Goal: Task Accomplishment & Management: Use online tool/utility

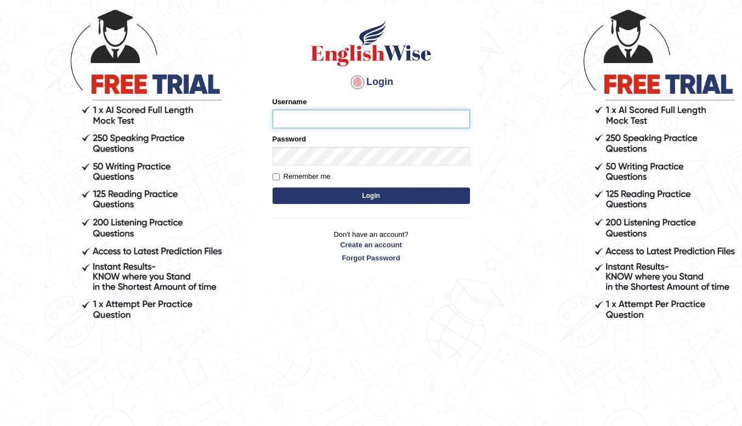
scroll to position [68, 0]
type input "nora_parramatta"
click at [384, 192] on button "Login" at bounding box center [371, 196] width 197 height 16
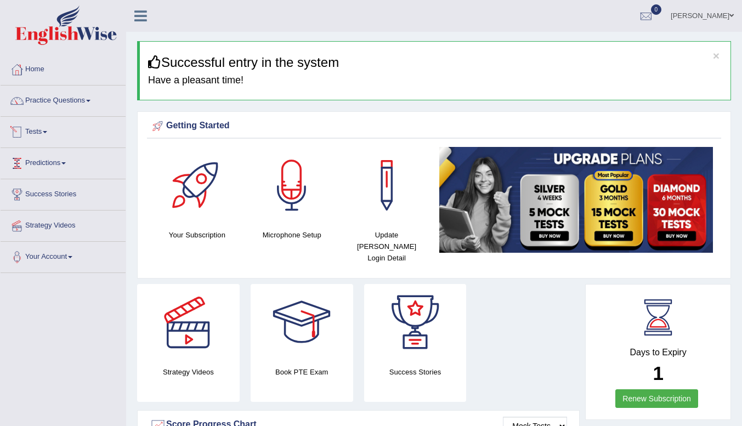
click at [47, 135] on link "Tests" at bounding box center [63, 130] width 125 height 27
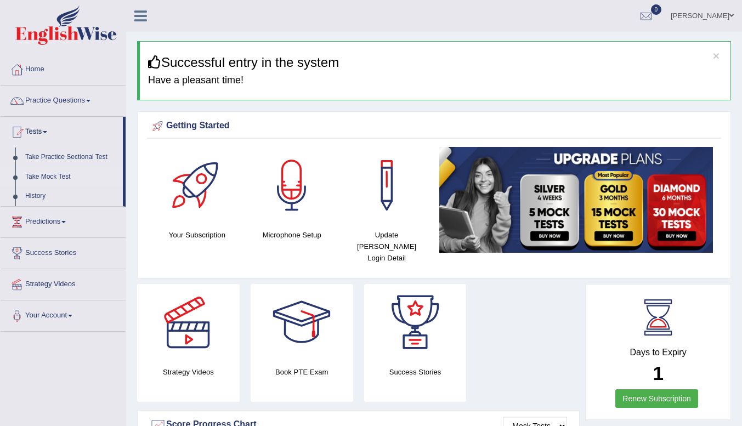
click at [52, 172] on link "Take Mock Test" at bounding box center [71, 177] width 103 height 20
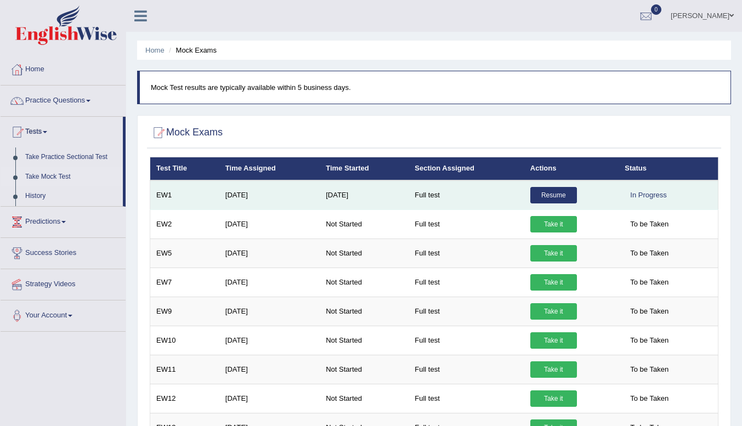
click at [545, 192] on link "Resume" at bounding box center [553, 195] width 47 height 16
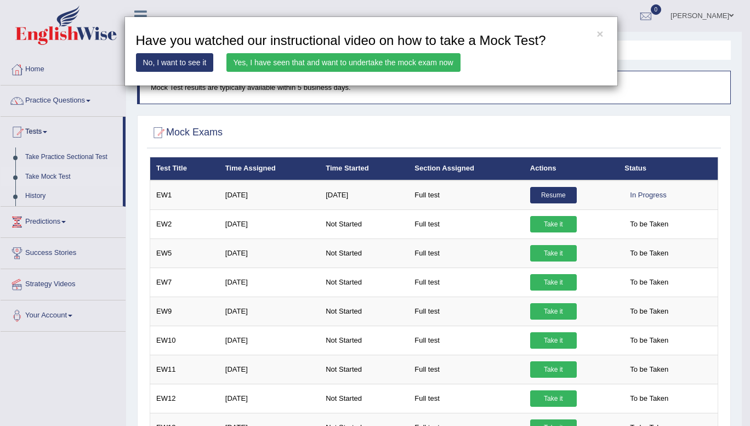
click at [271, 64] on link "Yes, I have seen that and want to undertake the mock exam now" at bounding box center [343, 62] width 234 height 19
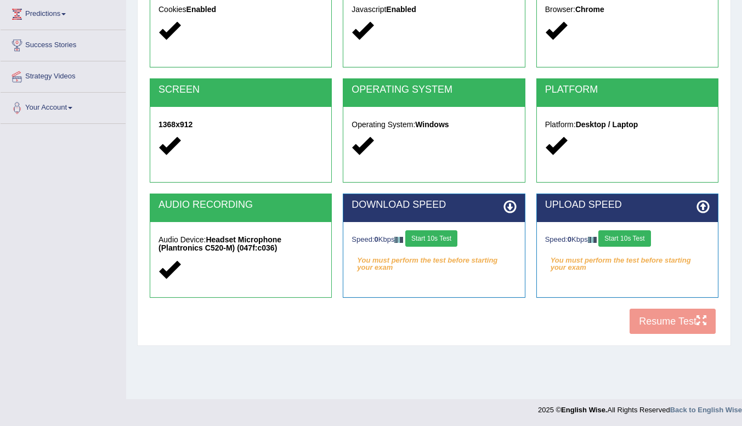
scroll to position [150, 0]
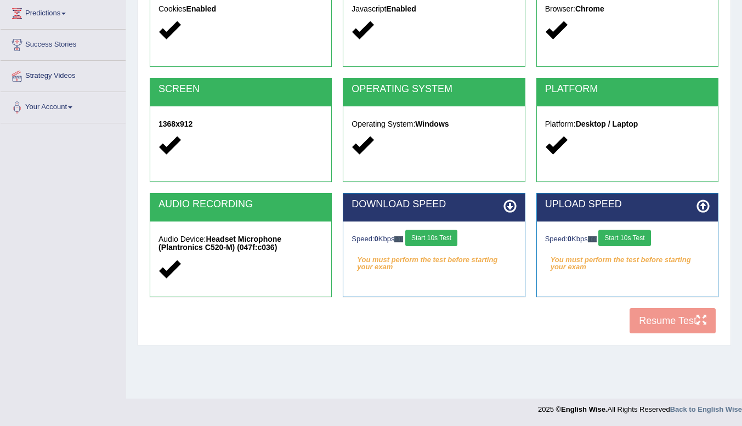
click at [426, 241] on button "Start 10s Test" at bounding box center [431, 238] width 52 height 16
click at [620, 242] on button "Start 10s Test" at bounding box center [624, 238] width 52 height 16
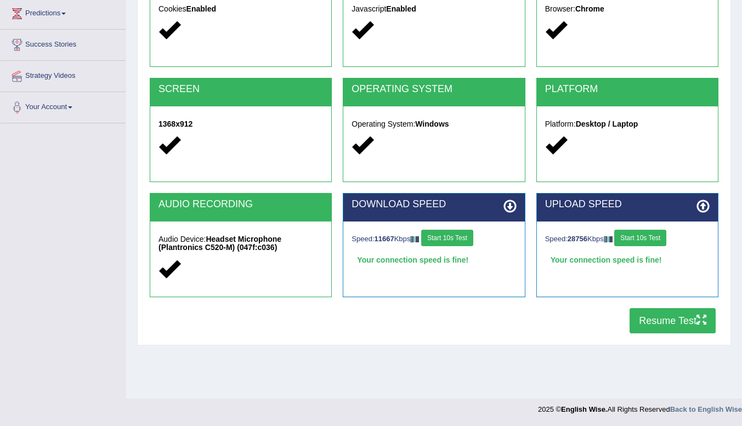
click at [657, 318] on button "Resume Test" at bounding box center [672, 320] width 86 height 25
